Goal: Find specific page/section: Find specific page/section

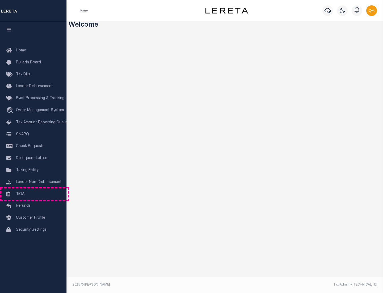
click at [33, 194] on link "TIQA" at bounding box center [33, 194] width 66 height 12
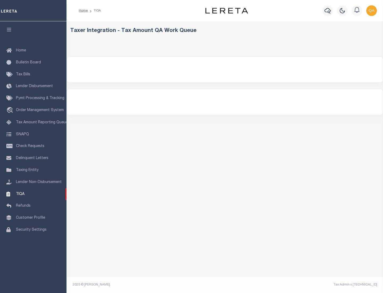
select select "200"
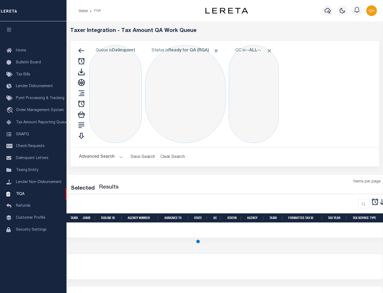
select select "200"
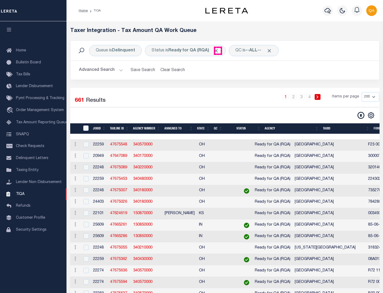
click at [218, 51] on span "Click to Remove" at bounding box center [216, 51] width 6 height 6
